Goal: Obtain resource: Obtain resource

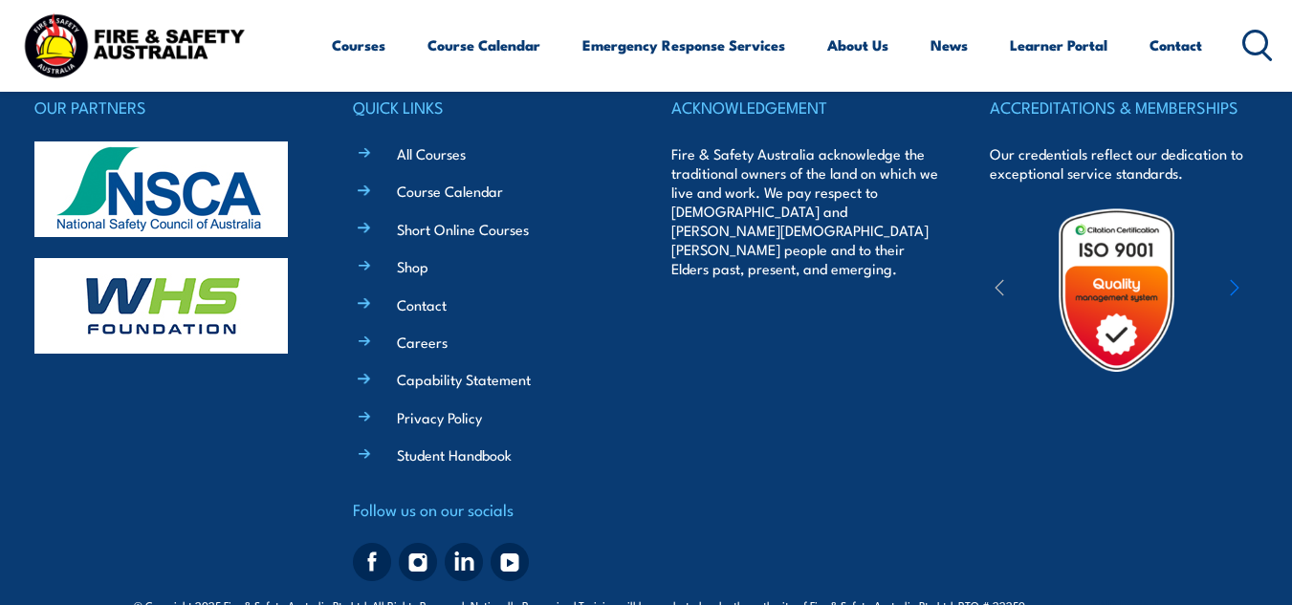
scroll to position [1744, 0]
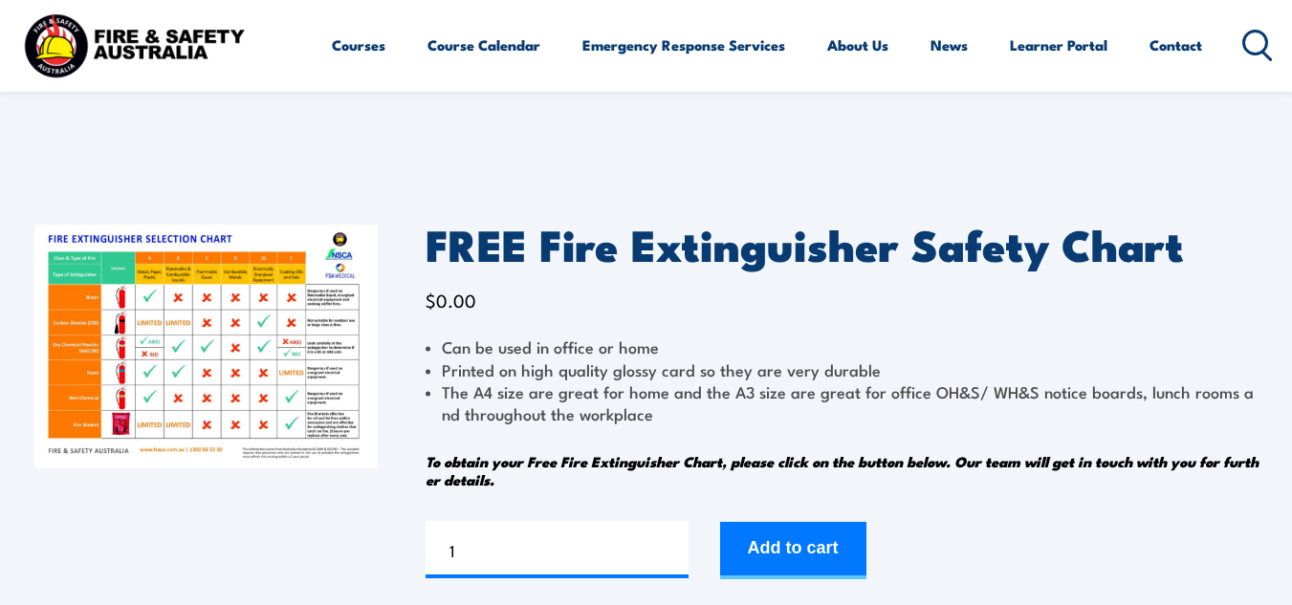
click at [263, 321] on img at bounding box center [205, 347] width 343 height 244
